Goal: Task Accomplishment & Management: Complete application form

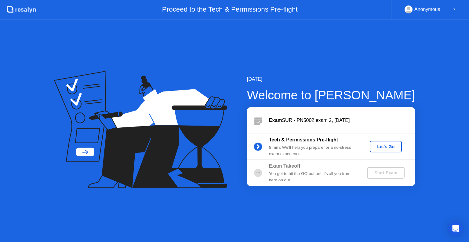
click at [377, 150] on button "Let's Go" at bounding box center [385, 147] width 32 height 12
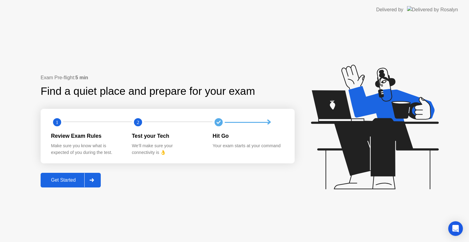
click at [97, 177] on div at bounding box center [91, 180] width 15 height 14
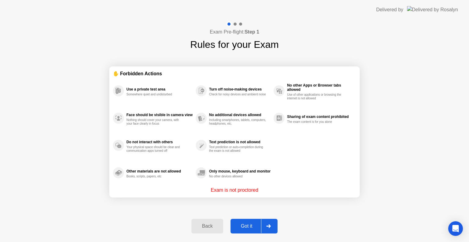
click at [267, 227] on icon at bounding box center [268, 227] width 5 height 4
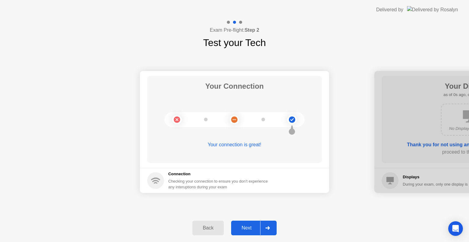
click at [267, 227] on icon at bounding box center [267, 228] width 5 height 4
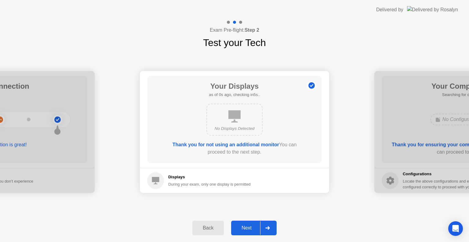
click at [267, 227] on icon at bounding box center [267, 228] width 5 height 4
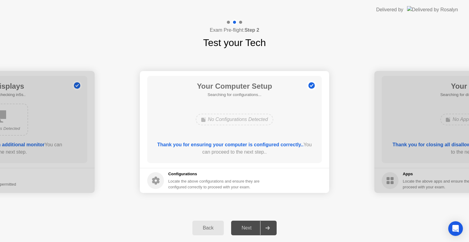
click at [267, 227] on icon at bounding box center [267, 228] width 5 height 4
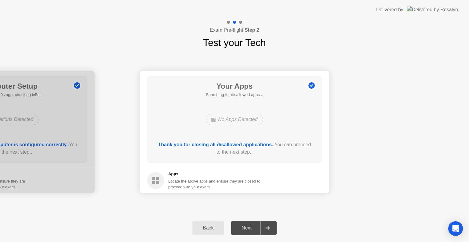
click at [267, 227] on icon at bounding box center [267, 228] width 5 height 4
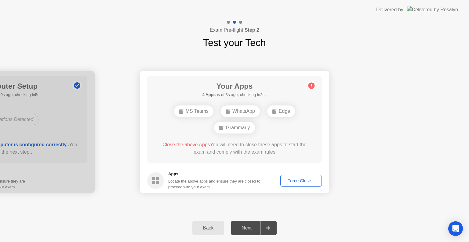
click at [300, 180] on div "Force Close..." at bounding box center [300, 180] width 37 height 5
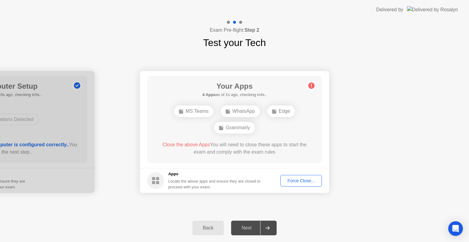
click at [272, 232] on div at bounding box center [267, 228] width 15 height 14
click at [298, 180] on div "Force Close..." at bounding box center [300, 180] width 37 height 5
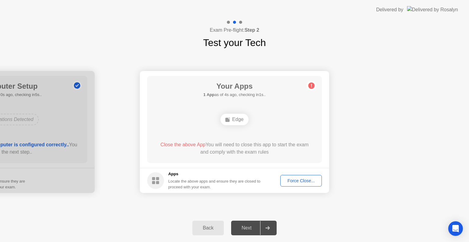
click at [292, 183] on div "Force Close..." at bounding box center [300, 180] width 37 height 5
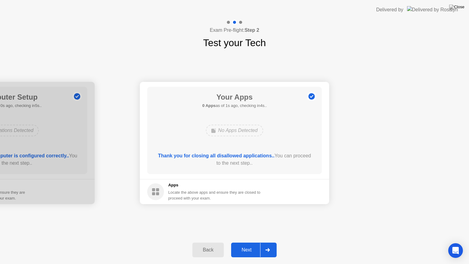
click at [259, 163] on div "Thank you for closing all disallowed applications.. You can proceed to the next…" at bounding box center [234, 159] width 157 height 15
click at [272, 242] on div at bounding box center [267, 250] width 15 height 14
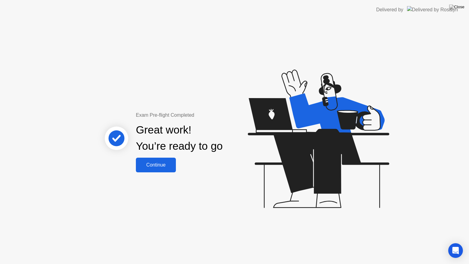
click at [165, 171] on button "Continue" at bounding box center [156, 164] width 40 height 15
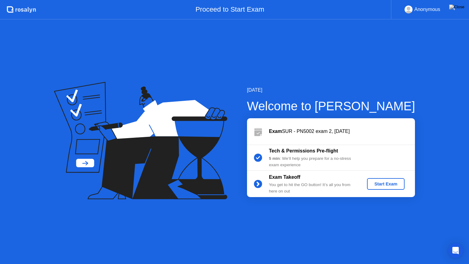
click at [384, 179] on button "Start Exam" at bounding box center [386, 184] width 38 height 12
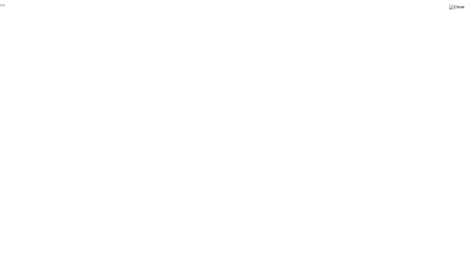
click div "End Proctoring Session"
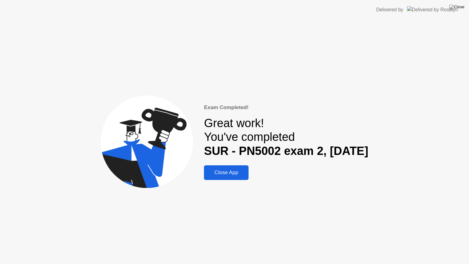
click at [240, 167] on button "Close App" at bounding box center [226, 172] width 45 height 15
